Goal: Complete application form: Complete application form

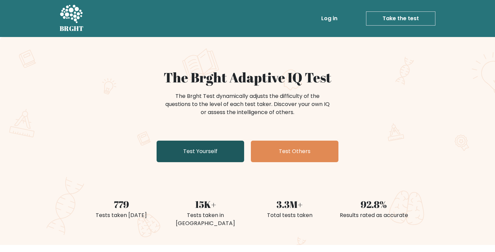
click at [183, 149] on link "Test Yourself" at bounding box center [201, 152] width 88 height 22
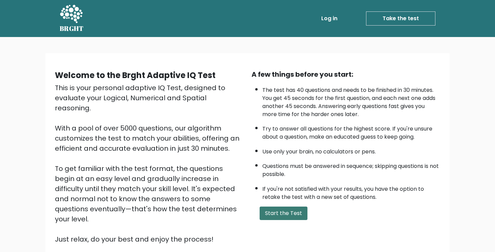
click at [287, 209] on button "Start the Test" at bounding box center [284, 213] width 48 height 13
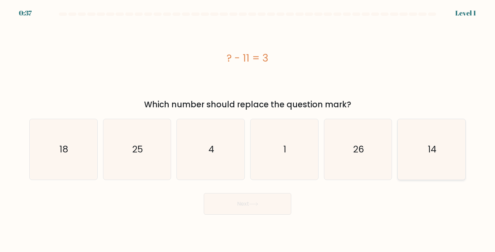
click at [424, 150] on icon "14" at bounding box center [431, 149] width 61 height 61
click at [248, 130] on input "f. 14" at bounding box center [247, 127] width 0 height 3
radio input "true"
click at [273, 202] on button "Next" at bounding box center [248, 204] width 88 height 22
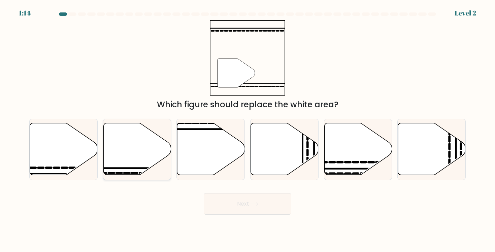
click at [148, 172] on icon at bounding box center [137, 149] width 68 height 53
click at [247, 130] on input "b." at bounding box center [247, 127] width 0 height 3
radio input "true"
click at [246, 204] on button "Next" at bounding box center [248, 204] width 88 height 22
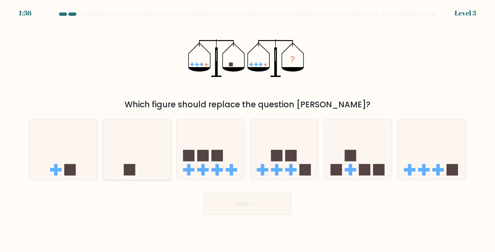
click at [150, 168] on icon at bounding box center [137, 150] width 68 height 56
click at [247, 130] on input "b." at bounding box center [247, 127] width 0 height 3
radio input "true"
click at [240, 207] on button "Next" at bounding box center [248, 204] width 88 height 22
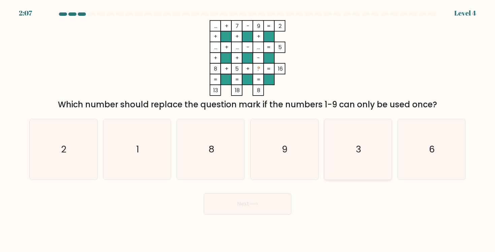
click at [362, 169] on icon "3" at bounding box center [358, 149] width 61 height 61
click at [248, 130] on input "e. 3" at bounding box center [247, 127] width 0 height 3
radio input "true"
click at [270, 209] on button "Next" at bounding box center [248, 204] width 88 height 22
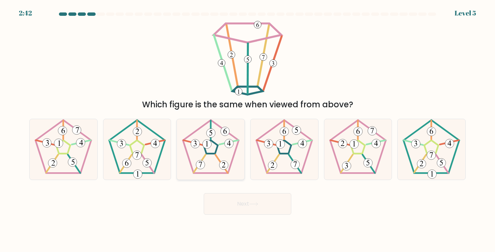
click at [230, 146] on 796 at bounding box center [228, 143] width 9 height 9
click at [247, 130] on input "c." at bounding box center [247, 127] width 0 height 3
radio input "true"
click at [238, 208] on button "Next" at bounding box center [248, 204] width 88 height 22
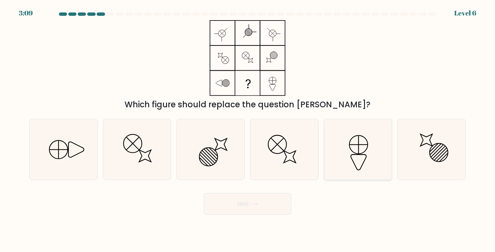
click at [375, 152] on icon at bounding box center [358, 149] width 61 height 61
click at [248, 130] on input "e." at bounding box center [247, 127] width 0 height 3
radio input "true"
click at [103, 154] on div at bounding box center [137, 149] width 68 height 61
click at [247, 130] on input "b." at bounding box center [247, 127] width 0 height 3
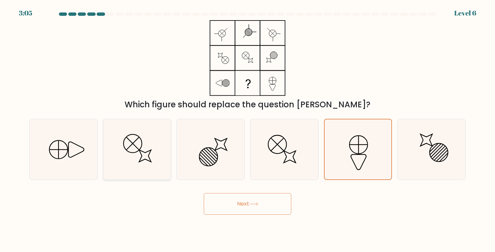
radio input "true"
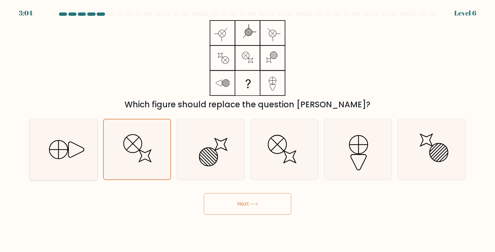
click at [83, 153] on icon at bounding box center [63, 149] width 61 height 61
click at [247, 130] on input "a." at bounding box center [247, 127] width 0 height 3
radio input "true"
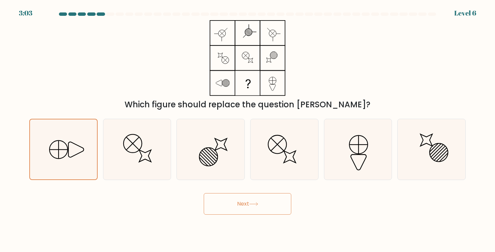
click at [241, 209] on button "Next" at bounding box center [248, 204] width 88 height 22
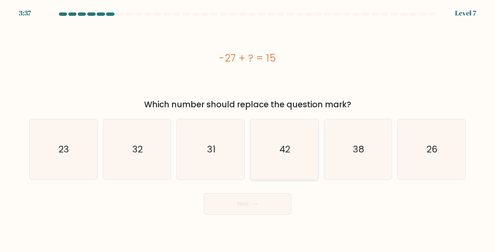
click at [280, 154] on text "42" at bounding box center [284, 149] width 11 height 12
click at [248, 130] on input "d. 42" at bounding box center [247, 127] width 0 height 3
radio input "true"
click at [255, 208] on button "Next" at bounding box center [248, 204] width 88 height 22
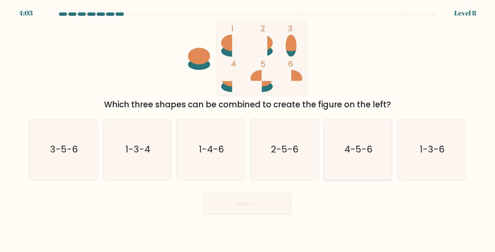
click at [364, 149] on text "4-5-6" at bounding box center [358, 149] width 28 height 12
click at [248, 130] on input "e. 4-5-6" at bounding box center [247, 127] width 0 height 3
radio input "true"
click at [254, 201] on button "Next" at bounding box center [248, 204] width 88 height 22
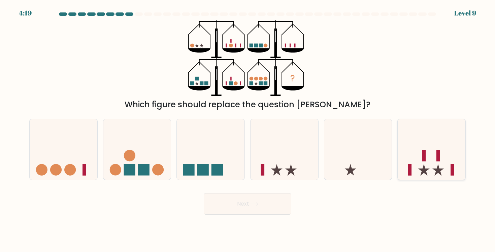
click at [447, 169] on icon at bounding box center [432, 150] width 68 height 56
click at [248, 130] on input "f." at bounding box center [247, 127] width 0 height 3
radio input "true"
click at [272, 199] on button "Next" at bounding box center [248, 204] width 88 height 22
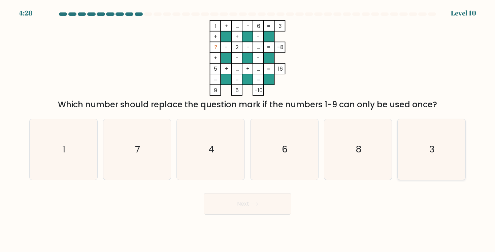
click at [446, 148] on icon "3" at bounding box center [431, 149] width 61 height 61
click at [248, 130] on input "f. 3" at bounding box center [247, 127] width 0 height 3
radio input "true"
click at [243, 208] on button "Next" at bounding box center [248, 204] width 88 height 22
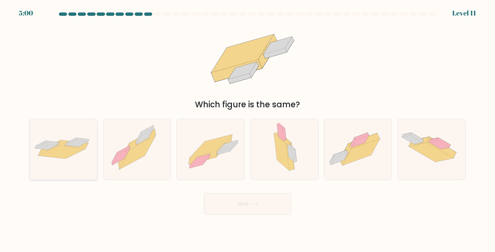
click at [56, 137] on icon at bounding box center [64, 150] width 68 height 28
click at [247, 130] on input "a." at bounding box center [247, 127] width 0 height 3
radio input "true"
click at [238, 201] on button "Next" at bounding box center [248, 204] width 88 height 22
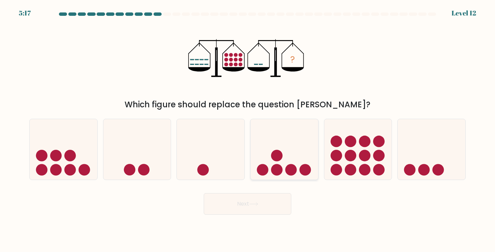
click at [297, 139] on icon at bounding box center [285, 150] width 68 height 56
click at [248, 130] on input "d." at bounding box center [247, 127] width 0 height 3
radio input "true"
click at [262, 207] on button "Next" at bounding box center [248, 204] width 88 height 22
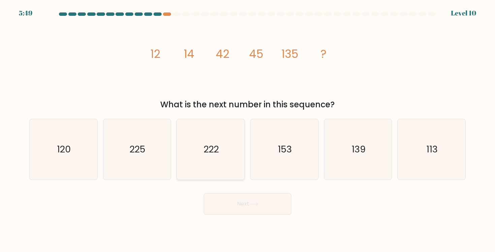
click at [218, 157] on icon "222" at bounding box center [210, 149] width 61 height 61
click at [247, 130] on input "c. 222" at bounding box center [247, 127] width 0 height 3
radio input "true"
click at [241, 209] on button "Next" at bounding box center [248, 204] width 88 height 22
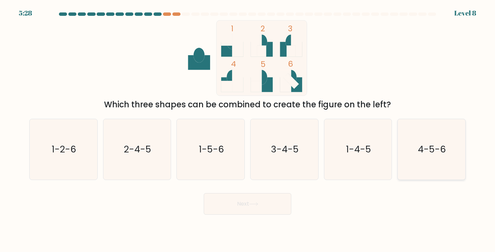
click at [431, 168] on icon "4-5-6" at bounding box center [431, 149] width 61 height 61
click at [248, 130] on input "f. 4-5-6" at bounding box center [247, 127] width 0 height 3
radio input "true"
click at [236, 202] on button "Next" at bounding box center [248, 204] width 88 height 22
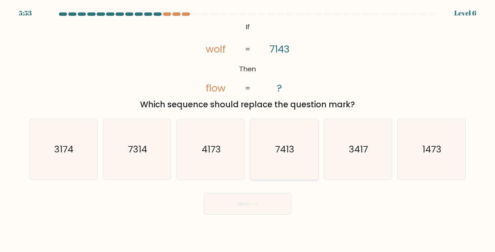
click at [296, 147] on icon "7413" at bounding box center [284, 149] width 61 height 61
click at [248, 130] on input "d. 7413" at bounding box center [247, 127] width 0 height 3
radio input "true"
click at [269, 199] on button "Next" at bounding box center [248, 204] width 88 height 22
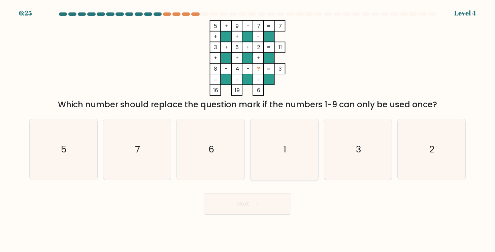
click at [283, 138] on icon "1" at bounding box center [284, 149] width 61 height 61
click at [248, 130] on input "d. 1" at bounding box center [247, 127] width 0 height 3
radio input "true"
click at [264, 206] on button "Next" at bounding box center [248, 204] width 88 height 22
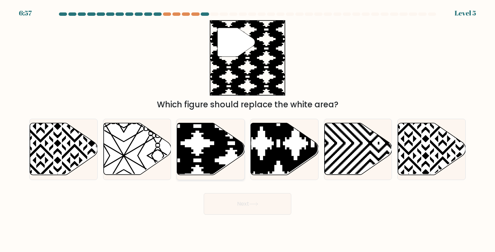
click at [226, 162] on icon at bounding box center [211, 149] width 68 height 52
click at [247, 130] on input "c." at bounding box center [247, 127] width 0 height 3
radio input "true"
click at [245, 198] on button "Next" at bounding box center [248, 204] width 88 height 22
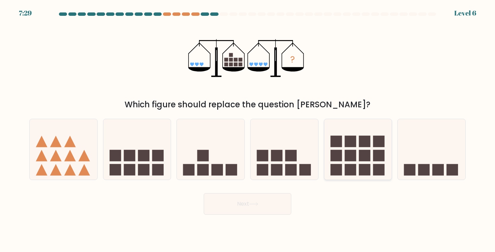
click at [356, 147] on rect at bounding box center [349, 141] width 11 height 11
click at [248, 130] on input "e." at bounding box center [247, 127] width 0 height 3
radio input "true"
click at [236, 213] on button "Next" at bounding box center [248, 204] width 88 height 22
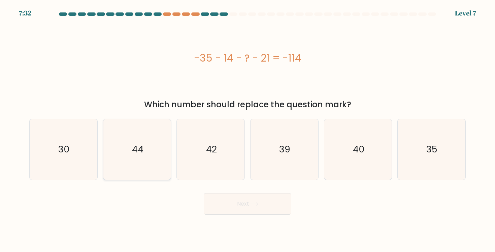
click at [126, 147] on icon "44" at bounding box center [137, 149] width 61 height 61
click at [247, 130] on input "b. 44" at bounding box center [247, 127] width 0 height 3
radio input "true"
click at [242, 205] on button "Next" at bounding box center [248, 204] width 88 height 22
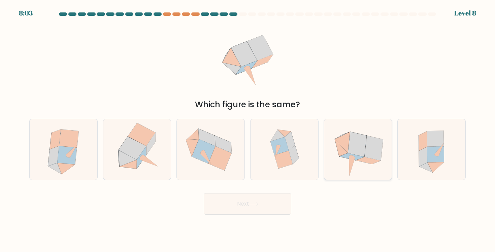
click at [364, 146] on icon at bounding box center [357, 144] width 19 height 25
click at [248, 130] on input "e." at bounding box center [247, 127] width 0 height 3
radio input "true"
click at [151, 152] on icon at bounding box center [137, 149] width 60 height 61
click at [247, 130] on input "b." at bounding box center [247, 127] width 0 height 3
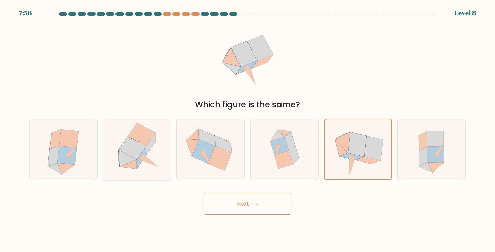
radio input "true"
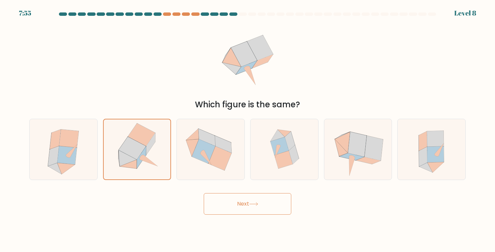
click at [252, 205] on icon at bounding box center [253, 204] width 9 height 4
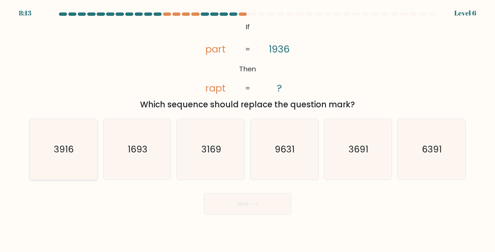
click at [39, 164] on icon "3916" at bounding box center [63, 149] width 61 height 61
click at [247, 130] on input "a. 3916" at bounding box center [247, 127] width 0 height 3
radio input "true"
click at [228, 204] on button "Next" at bounding box center [248, 204] width 88 height 22
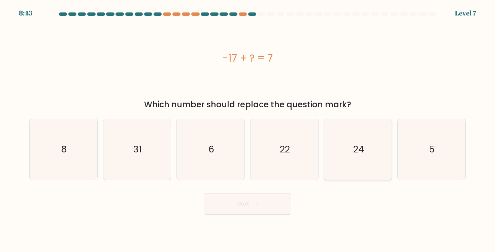
click at [371, 164] on icon "24" at bounding box center [358, 149] width 61 height 61
click at [248, 130] on input "e. 24" at bounding box center [247, 127] width 0 height 3
radio input "true"
click at [263, 206] on button "Next" at bounding box center [248, 204] width 88 height 22
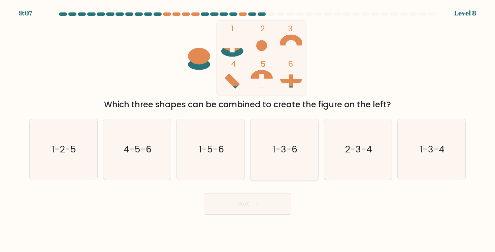
click at [288, 163] on icon "1-3-6" at bounding box center [284, 149] width 61 height 61
click at [248, 130] on input "d. 1-3-6" at bounding box center [247, 127] width 0 height 3
radio input "true"
click at [213, 162] on icon "1-5-6" at bounding box center [210, 149] width 61 height 61
click at [247, 130] on input "c. 1-5-6" at bounding box center [247, 127] width 0 height 3
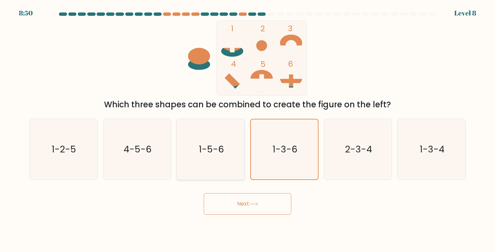
radio input "true"
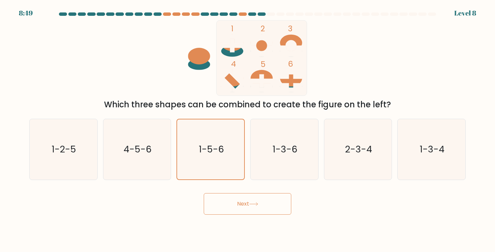
click at [228, 201] on button "Next" at bounding box center [248, 204] width 88 height 22
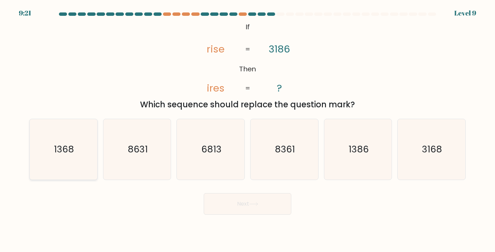
click at [65, 163] on icon "1368" at bounding box center [63, 149] width 61 height 61
click at [247, 130] on input "a. 1368" at bounding box center [247, 127] width 0 height 3
radio input "true"
click at [230, 202] on button "Next" at bounding box center [248, 204] width 88 height 22
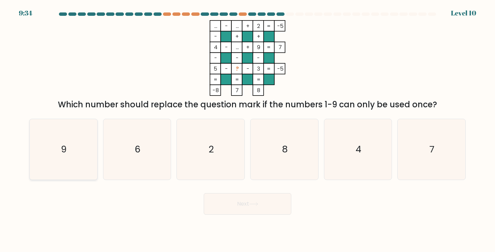
click at [66, 144] on text "9" at bounding box center [64, 149] width 6 height 12
click at [247, 130] on input "a. 9" at bounding box center [247, 127] width 0 height 3
radio input "true"
click at [224, 210] on button "Next" at bounding box center [248, 204] width 88 height 22
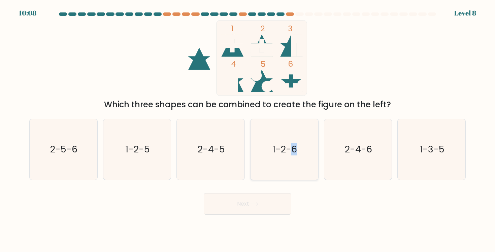
click at [294, 160] on icon "1-2-6" at bounding box center [284, 149] width 61 height 61
click at [254, 210] on button "Next" at bounding box center [248, 204] width 88 height 22
click at [295, 167] on icon "1-2-6" at bounding box center [284, 149] width 61 height 61
click at [248, 130] on input "d. 1-2-6" at bounding box center [247, 127] width 0 height 3
radio input "true"
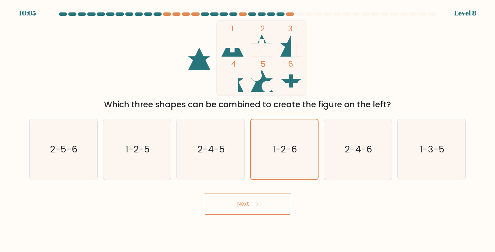
click at [262, 207] on button "Next" at bounding box center [248, 204] width 88 height 22
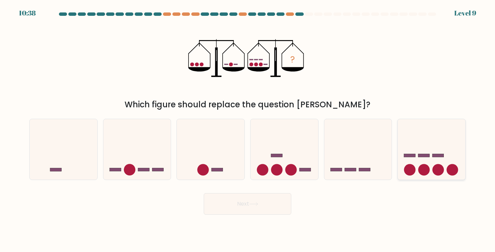
click at [425, 169] on circle at bounding box center [423, 169] width 11 height 11
click at [248, 130] on input "f." at bounding box center [247, 127] width 0 height 3
radio input "true"
click at [241, 204] on button "Next" at bounding box center [248, 204] width 88 height 22
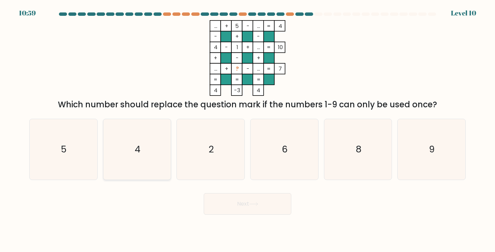
click at [153, 154] on icon "4" at bounding box center [137, 149] width 61 height 61
click at [247, 130] on input "b. 4" at bounding box center [247, 127] width 0 height 3
radio input "true"
click at [250, 203] on button "Next" at bounding box center [248, 204] width 88 height 22
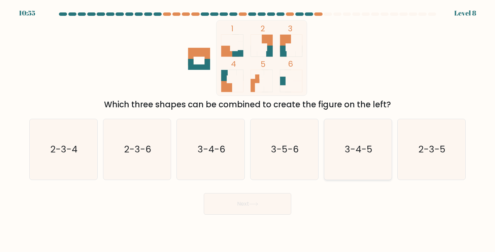
click at [370, 154] on text "3-4-5" at bounding box center [359, 149] width 28 height 12
click at [248, 130] on input "e. 3-4-5" at bounding box center [247, 127] width 0 height 3
radio input "true"
click at [268, 200] on button "Next" at bounding box center [248, 204] width 88 height 22
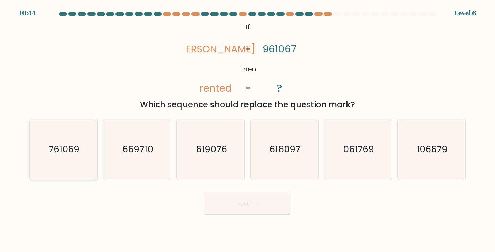
click at [78, 161] on icon "761069" at bounding box center [63, 149] width 61 height 61
click at [247, 130] on input "a. 761069" at bounding box center [247, 127] width 0 height 3
radio input "true"
click at [266, 208] on button "Next" at bounding box center [248, 204] width 88 height 22
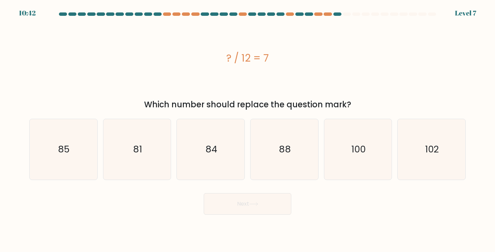
click at [265, 200] on button "Next" at bounding box center [248, 204] width 88 height 22
click at [271, 162] on icon "88" at bounding box center [284, 149] width 61 height 61
click at [248, 130] on input "d. 88" at bounding box center [247, 127] width 0 height 3
radio input "true"
click at [269, 200] on button "Next" at bounding box center [248, 204] width 88 height 22
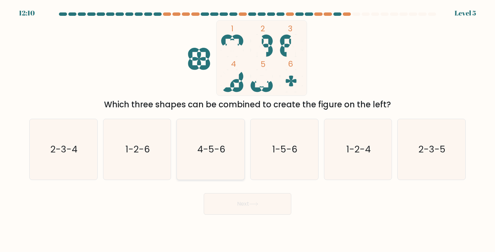
click at [213, 153] on text "4-5-6" at bounding box center [211, 149] width 28 height 12
click at [247, 130] on input "c. 4-5-6" at bounding box center [247, 127] width 0 height 3
radio input "true"
click at [228, 202] on button "Next" at bounding box center [248, 204] width 88 height 22
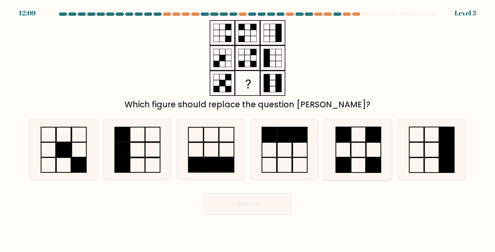
click at [358, 157] on icon at bounding box center [358, 149] width 61 height 61
click at [248, 130] on input "e." at bounding box center [247, 127] width 0 height 3
radio input "true"
click at [243, 206] on button "Next" at bounding box center [248, 204] width 88 height 22
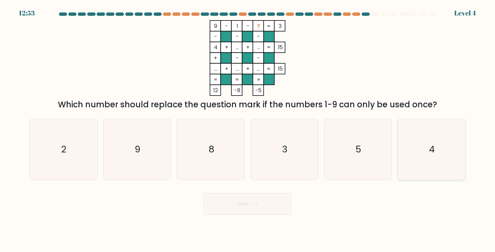
click at [428, 146] on icon "4" at bounding box center [431, 149] width 61 height 61
click at [248, 130] on input "f. 4" at bounding box center [247, 127] width 0 height 3
radio input "true"
click at [256, 197] on button "Next" at bounding box center [248, 204] width 88 height 22
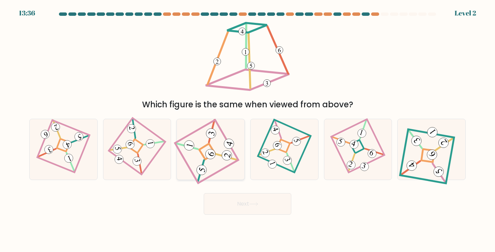
click at [212, 176] on div at bounding box center [210, 149] width 68 height 61
click at [247, 130] on input "c." at bounding box center [247, 127] width 0 height 3
radio input "true"
click at [226, 203] on button "Next" at bounding box center [248, 204] width 88 height 22
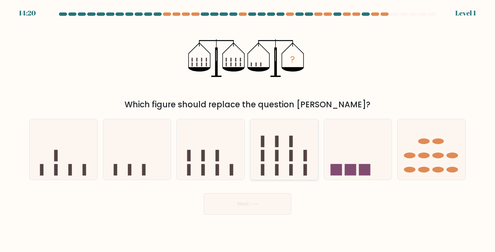
click at [276, 165] on rect at bounding box center [277, 169] width 4 height 11
click at [248, 130] on input "d." at bounding box center [247, 127] width 0 height 3
radio input "true"
click at [265, 209] on button "Next" at bounding box center [248, 204] width 88 height 22
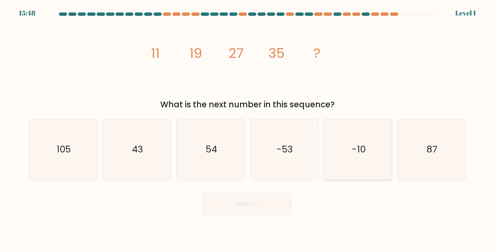
click at [331, 171] on icon "-10" at bounding box center [358, 149] width 61 height 61
click at [248, 130] on input "e. -10" at bounding box center [247, 127] width 0 height 3
radio input "true"
click at [262, 207] on button "Next" at bounding box center [248, 204] width 88 height 22
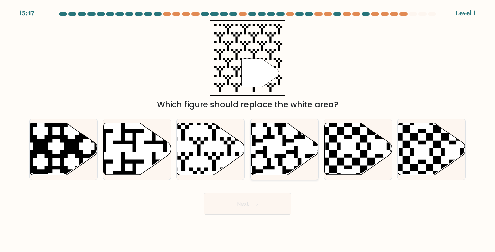
click at [267, 173] on icon at bounding box center [285, 149] width 68 height 52
click at [248, 130] on input "d." at bounding box center [247, 127] width 0 height 3
radio input "true"
click at [263, 210] on button "Next" at bounding box center [248, 204] width 88 height 22
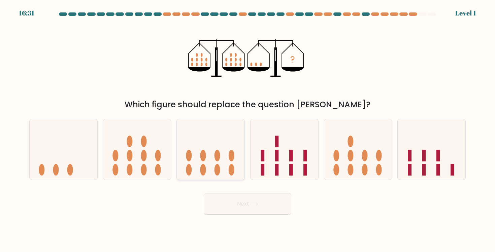
click at [203, 162] on icon at bounding box center [211, 150] width 68 height 56
click at [247, 130] on input "c." at bounding box center [247, 127] width 0 height 3
radio input "true"
click at [244, 207] on button "Next" at bounding box center [248, 204] width 88 height 22
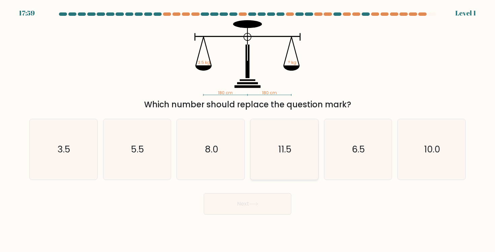
click at [314, 157] on icon "11.5" at bounding box center [284, 149] width 61 height 61
click at [248, 130] on input "d. 11.5" at bounding box center [247, 127] width 0 height 3
radio input "true"
click at [270, 207] on button "Next" at bounding box center [248, 204] width 88 height 22
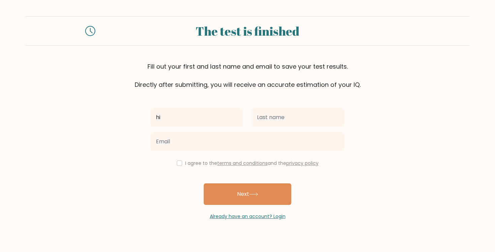
type input "hi"
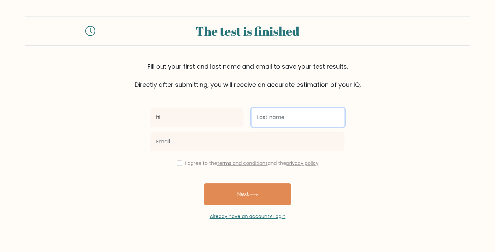
click at [310, 122] on input "text" at bounding box center [298, 117] width 93 height 19
type input "bye"
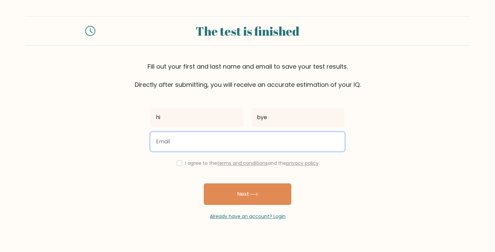
click at [292, 137] on input "email" at bounding box center [248, 141] width 194 height 19
type input "rainbow.pineapplequeen@gmail.com"
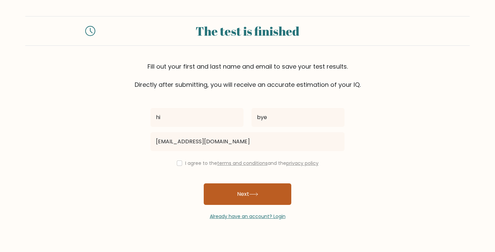
click at [238, 188] on button "Next" at bounding box center [248, 195] width 88 height 22
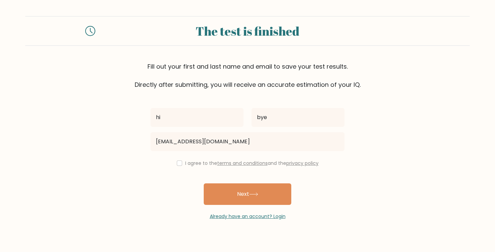
click at [183, 163] on div "I agree to the terms and conditions and the privacy policy" at bounding box center [247, 163] width 202 height 8
click at [179, 166] on div "I agree to the terms and conditions and the privacy policy" at bounding box center [247, 163] width 202 height 8
click at [177, 163] on input "checkbox" at bounding box center [179, 163] width 5 height 5
checkbox input "true"
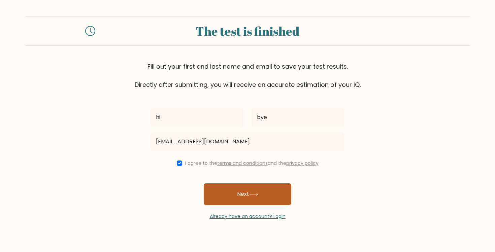
click at [224, 194] on button "Next" at bounding box center [248, 195] width 88 height 22
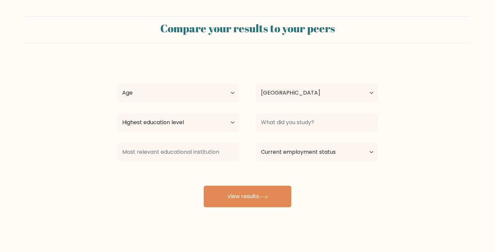
click at [193, 105] on div "Age Under 18 years old 18-24 years old 25-34 years old 35-44 years old 45-54 ye…" at bounding box center [178, 93] width 139 height 24
click at [280, 92] on select "Country Afghanistan Albania Algeria American Samoa Andorra Angola Anguilla Anta…" at bounding box center [317, 93] width 123 height 19
select select "AU"
click at [256, 84] on select "Country Afghanistan Albania Algeria American Samoa Andorra Angola Anguilla Anta…" at bounding box center [317, 93] width 123 height 19
click at [160, 92] on select "Age Under 18 years old 18-24 years old 25-34 years old 35-44 years old 45-54 ye…" at bounding box center [178, 93] width 123 height 19
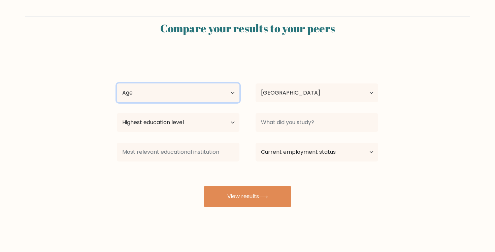
click at [117, 84] on select "Age Under 18 years old 18-24 years old 25-34 years old 35-44 years old 45-54 ye…" at bounding box center [178, 93] width 123 height 19
click at [168, 100] on select "Age Under 18 years old 18-24 years old 25-34 years old 35-44 years old 45-54 ye…" at bounding box center [178, 93] width 123 height 19
select select "min_18"
click at [117, 84] on select "Age Under 18 years old 18-24 years old 25-34 years old 35-44 years old 45-54 ye…" at bounding box center [178, 93] width 123 height 19
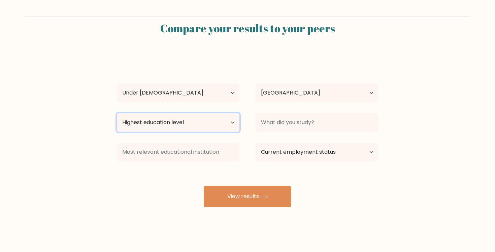
click at [182, 119] on select "Highest education level No schooling Primary Lower Secondary Upper Secondary Oc…" at bounding box center [178, 122] width 123 height 19
select select "lower_secondary"
click at [117, 113] on select "Highest education level No schooling Primary Lower Secondary Upper Secondary Oc…" at bounding box center [178, 122] width 123 height 19
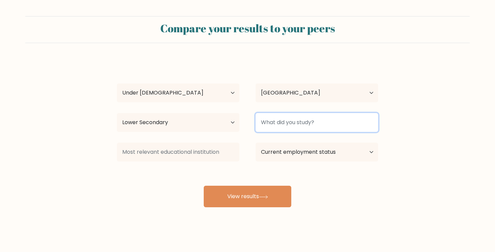
click at [291, 122] on input at bounding box center [317, 122] width 123 height 19
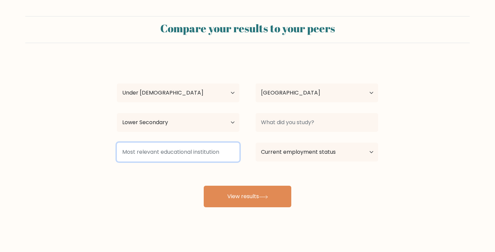
click at [182, 155] on input at bounding box center [178, 152] width 123 height 19
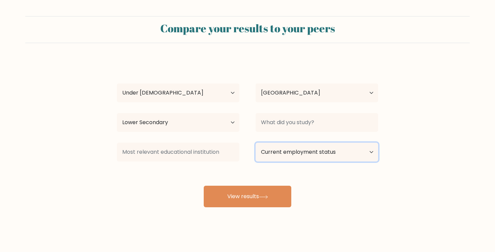
click at [265, 155] on select "Current employment status Employed Student Retired Other / prefer not to answer" at bounding box center [317, 152] width 123 height 19
select select "student"
click at [256, 143] on select "Current employment status Employed Student Retired Other / prefer not to answer" at bounding box center [317, 152] width 123 height 19
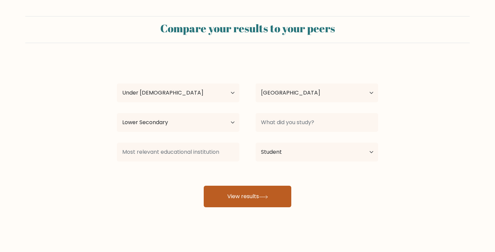
click at [259, 193] on button "View results" at bounding box center [248, 197] width 88 height 22
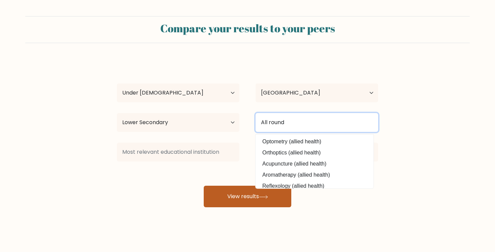
type input "All round"
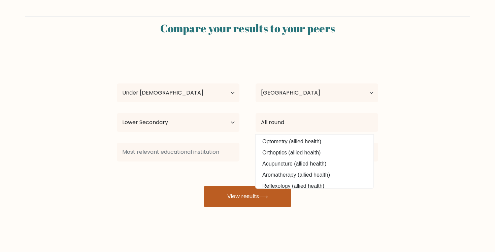
click at [240, 203] on button "View results" at bounding box center [248, 197] width 88 height 22
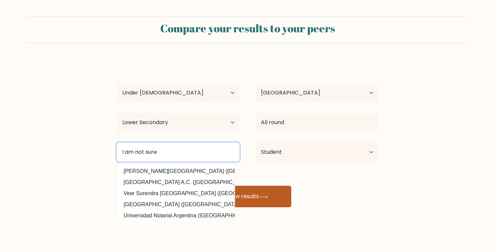
type input "I am not sure"
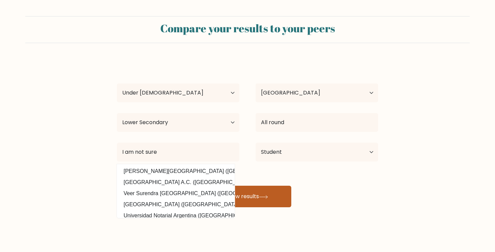
click at [271, 193] on button "View results" at bounding box center [248, 197] width 88 height 22
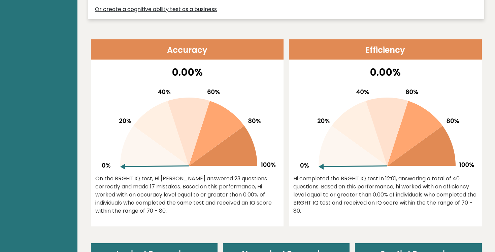
scroll to position [255, 0]
